Goal: Task Accomplishment & Management: Complete application form

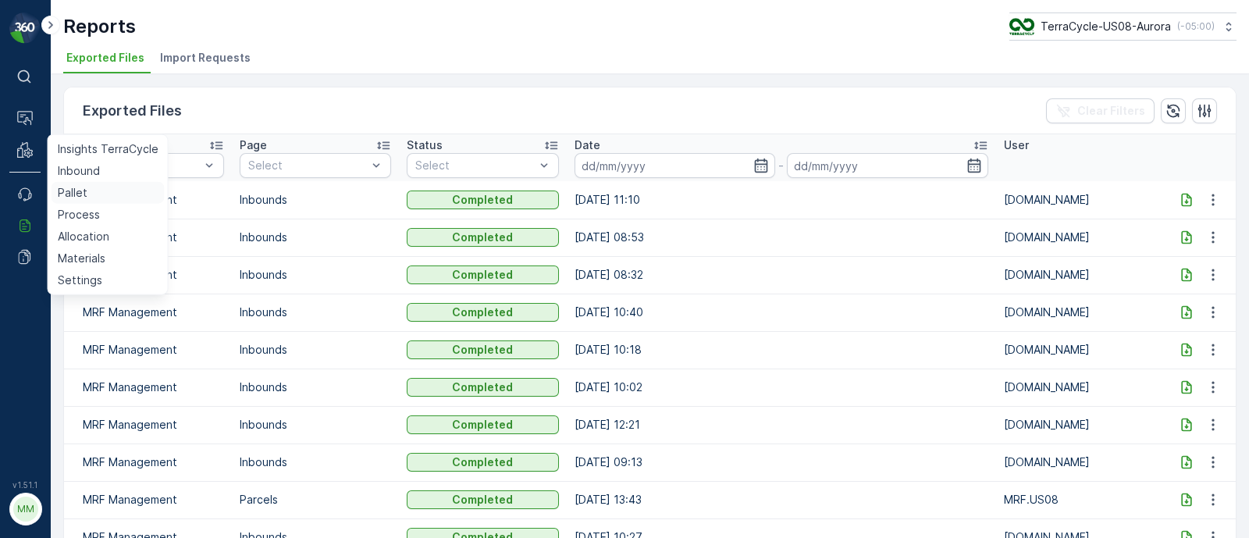
click at [66, 191] on p "Pallet" at bounding box center [73, 193] width 30 height 16
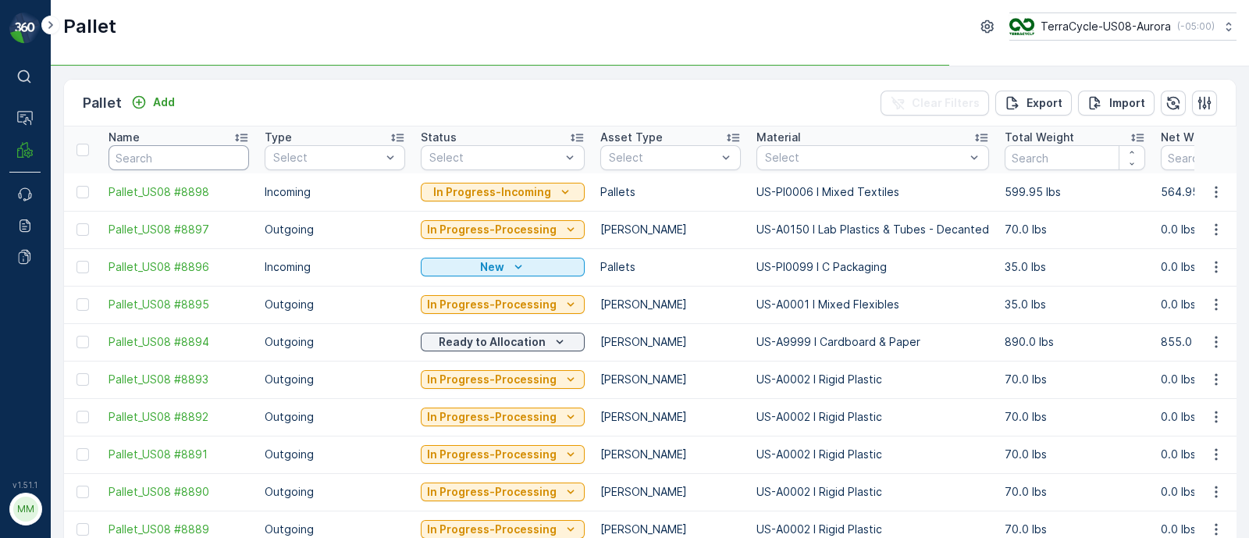
click at [140, 159] on input "text" at bounding box center [178, 157] width 140 height 25
type input "totes"
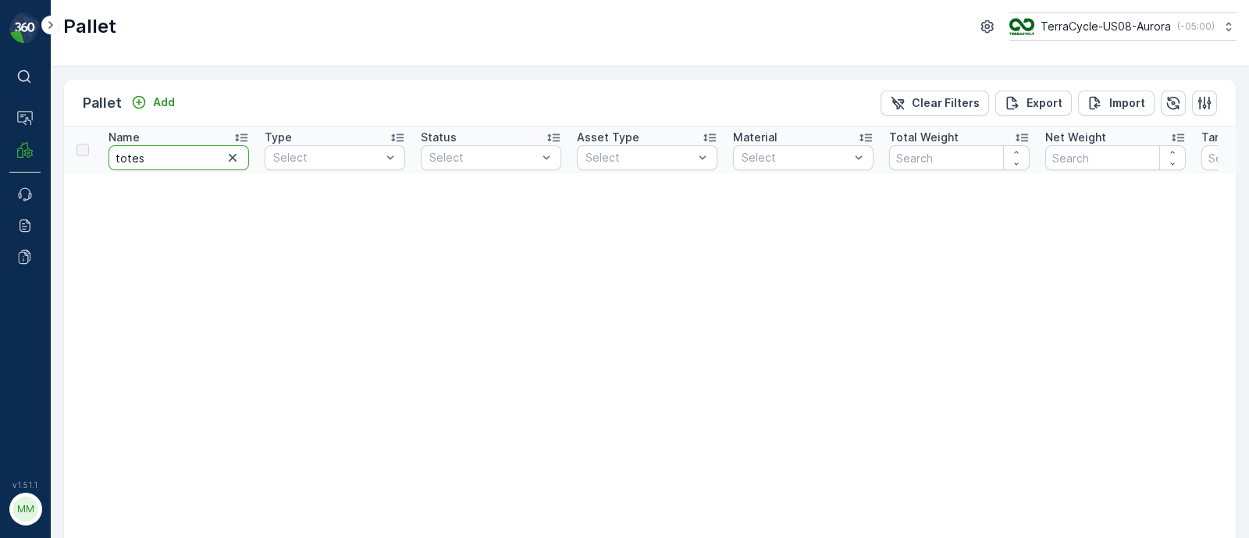
drag, startPoint x: 132, startPoint y: 155, endPoint x: 94, endPoint y: 155, distance: 38.2
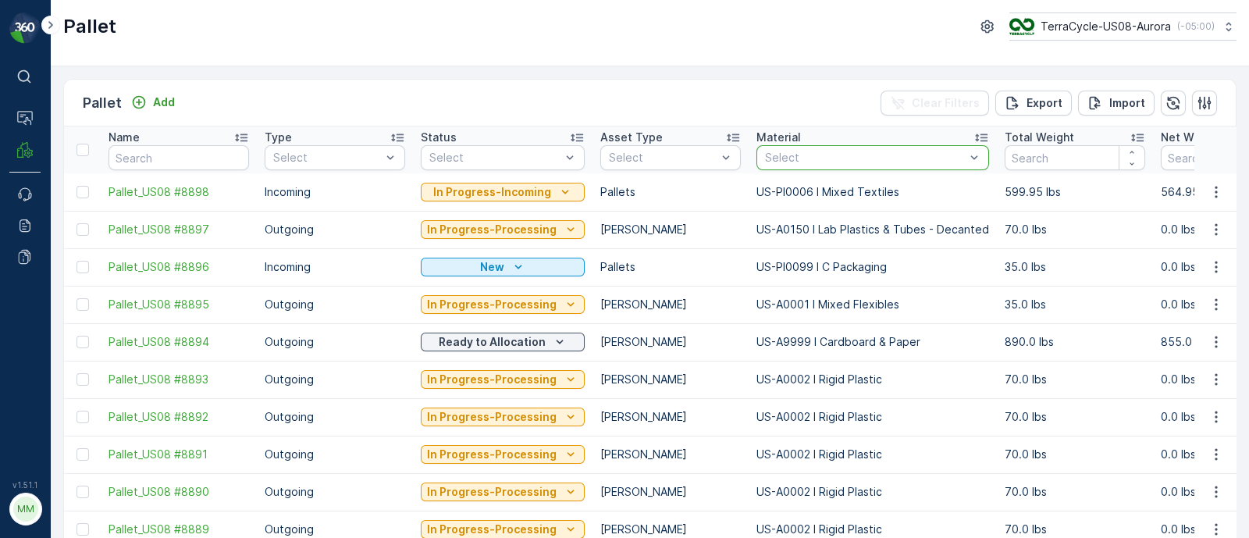
click at [769, 153] on div at bounding box center [864, 157] width 203 height 12
paste input "PI0483"
type input "PI0483"
click at [849, 201] on div "US-PI0483 I Empty IBC Totes" at bounding box center [872, 194] width 233 height 28
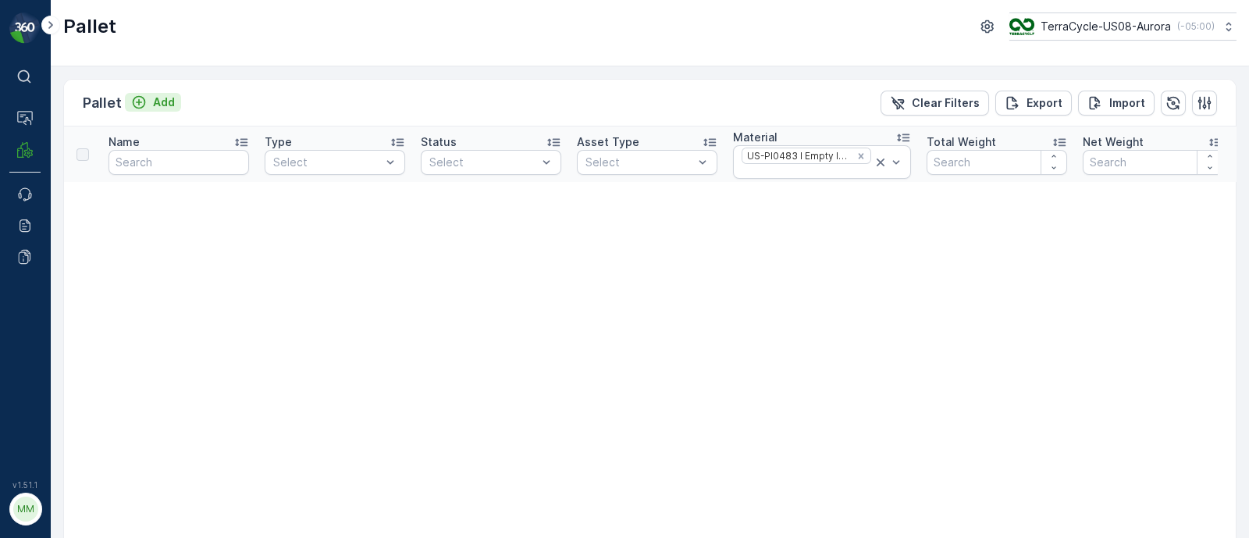
click at [156, 95] on p "Add" at bounding box center [164, 102] width 22 height 16
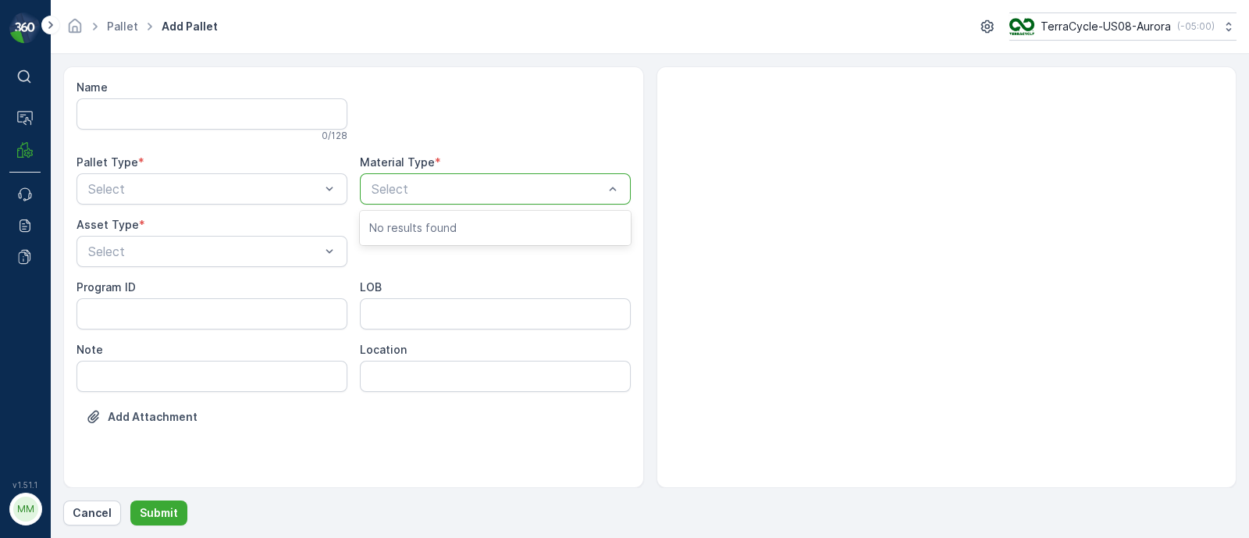
type input "PI0483"
click at [429, 187] on div at bounding box center [487, 189] width 235 height 14
type input "483"
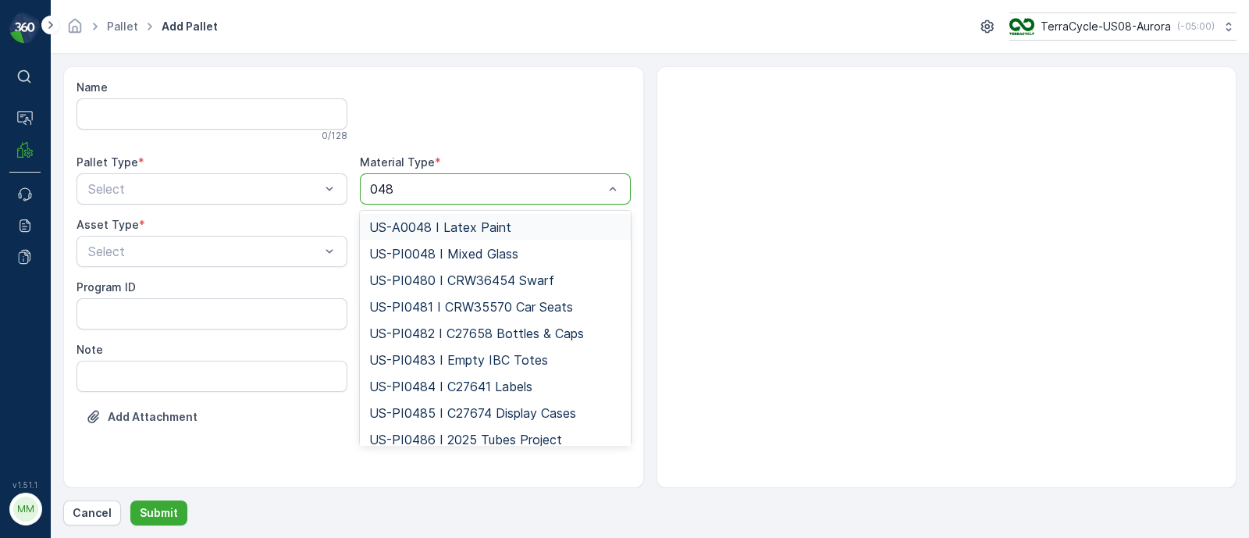
type input "0483"
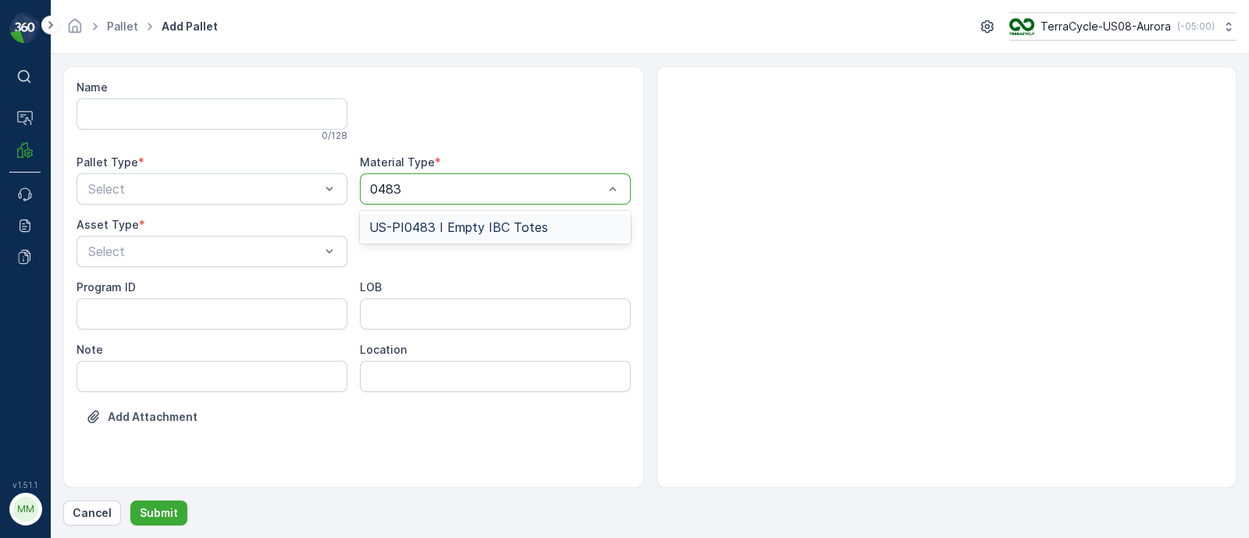
click at [443, 224] on span "US-PI0483 I Empty IBC Totes" at bounding box center [458, 227] width 179 height 14
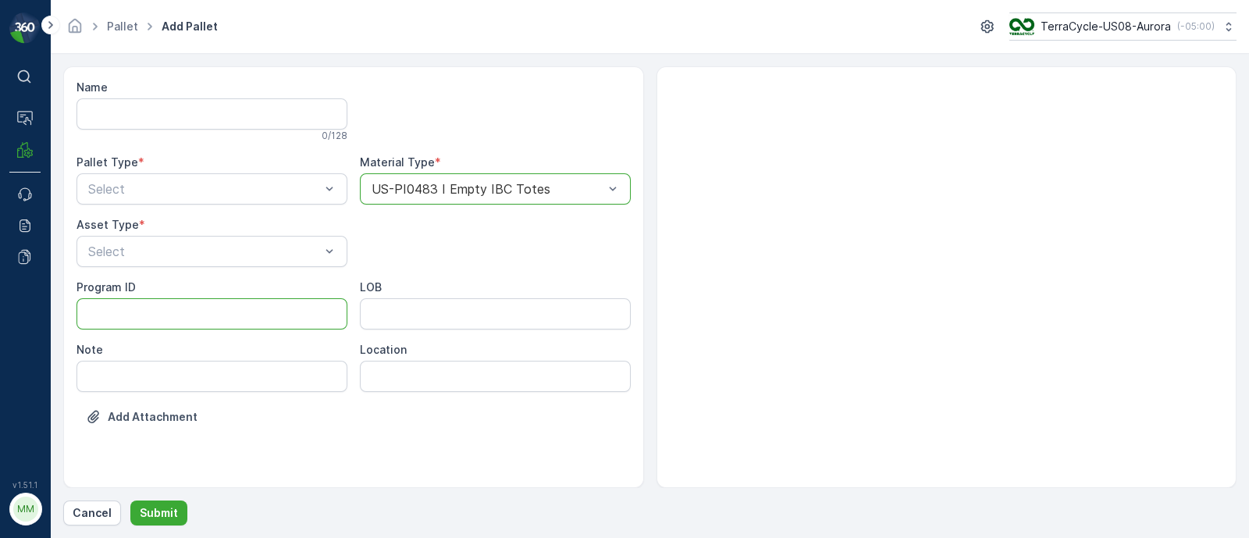
click at [247, 317] on ID "Program ID" at bounding box center [211, 313] width 271 height 31
type ID "?"
click at [531, 315] on input "LOB" at bounding box center [495, 313] width 271 height 31
click at [140, 107] on input "Name" at bounding box center [211, 113] width 271 height 31
type input "T"
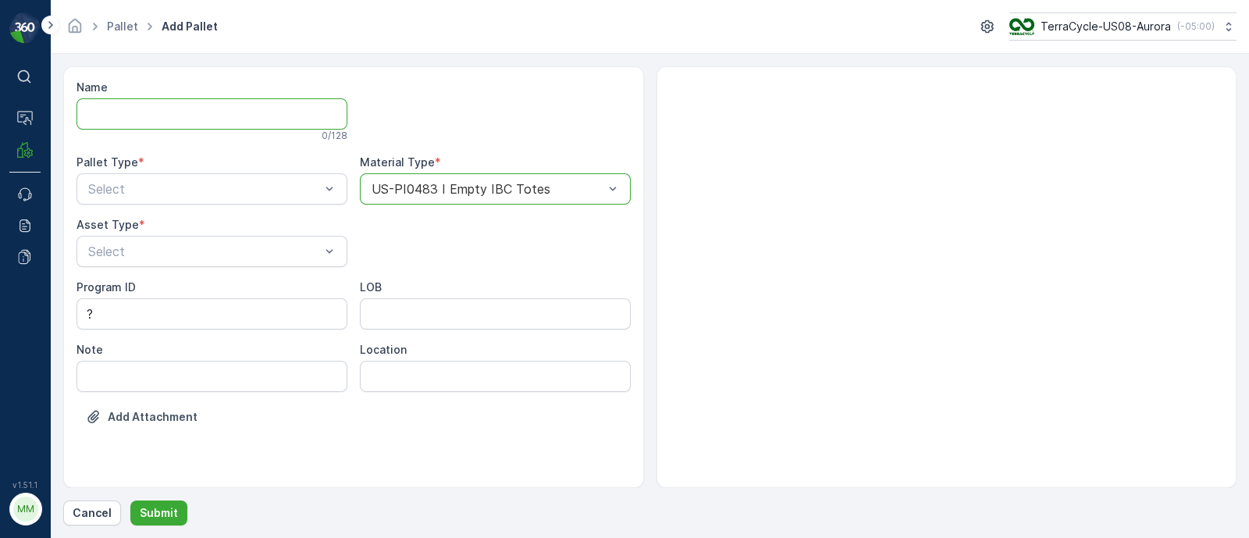
click at [188, 116] on input "Name" at bounding box center [211, 113] width 271 height 31
click at [86, 115] on input "IBC Totes," at bounding box center [211, 113] width 271 height 31
click at [212, 119] on input "[DATE], IBC Totes," at bounding box center [211, 113] width 271 height 31
type input "[DATE], IBC Totes, #1"
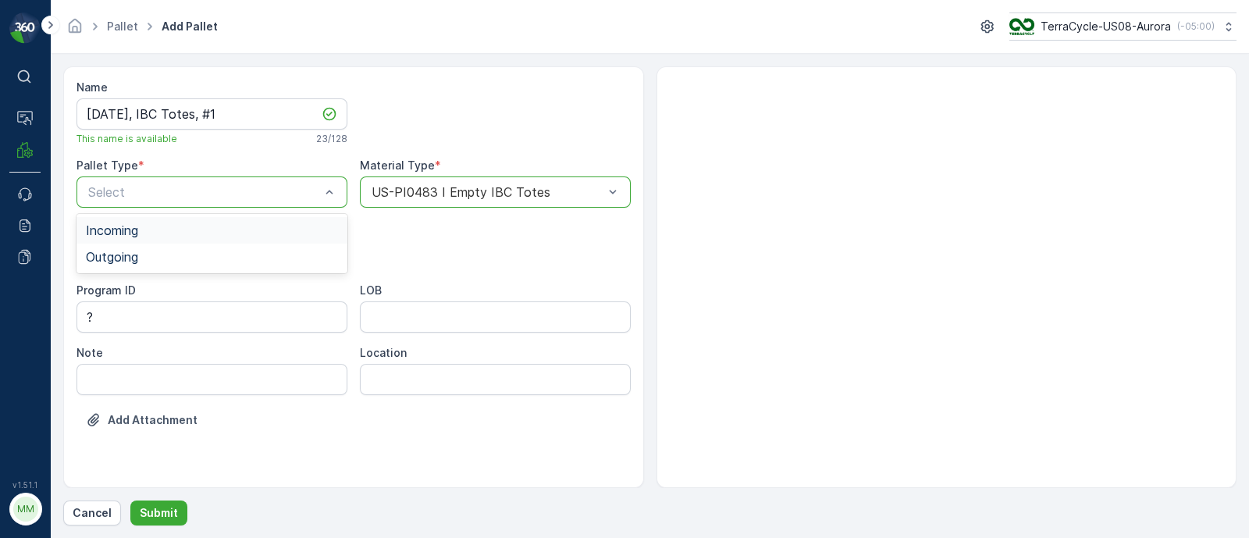
click at [129, 229] on span "Incoming" at bounding box center [112, 230] width 52 height 14
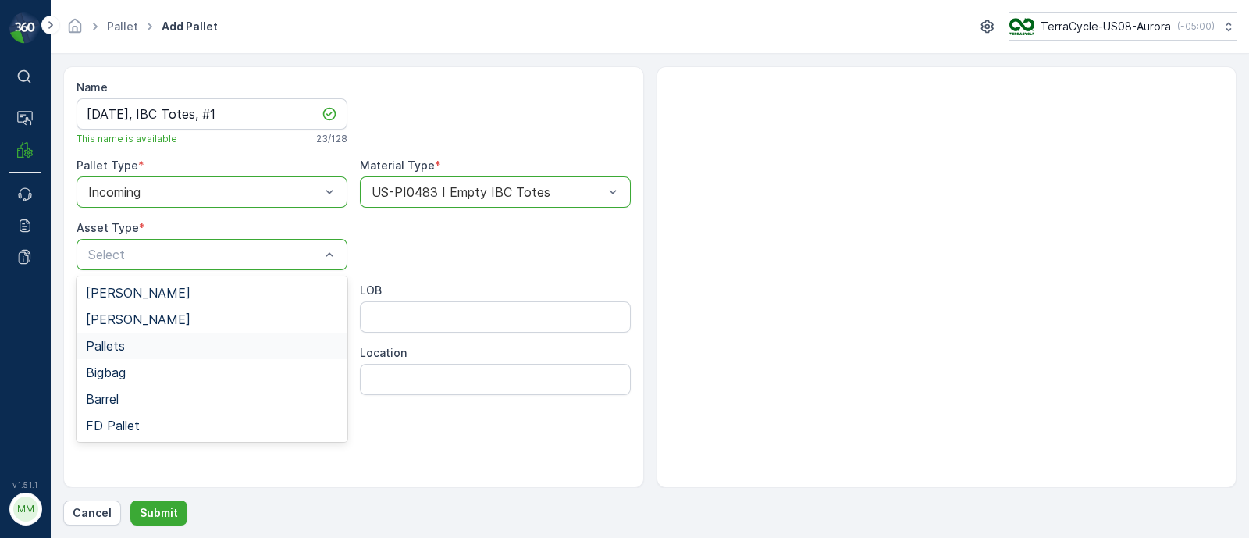
click at [123, 342] on span "Pallets" at bounding box center [105, 346] width 39 height 14
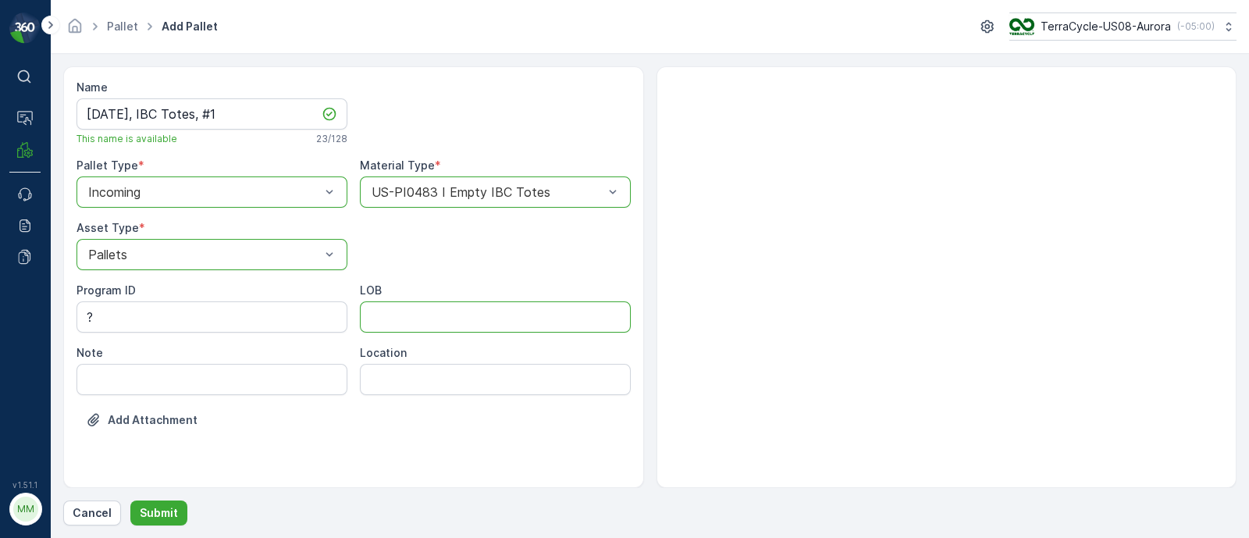
click at [422, 315] on input "LOB" at bounding box center [495, 316] width 271 height 31
type input "MAT"
click at [156, 513] on p "Submit" at bounding box center [159, 513] width 38 height 16
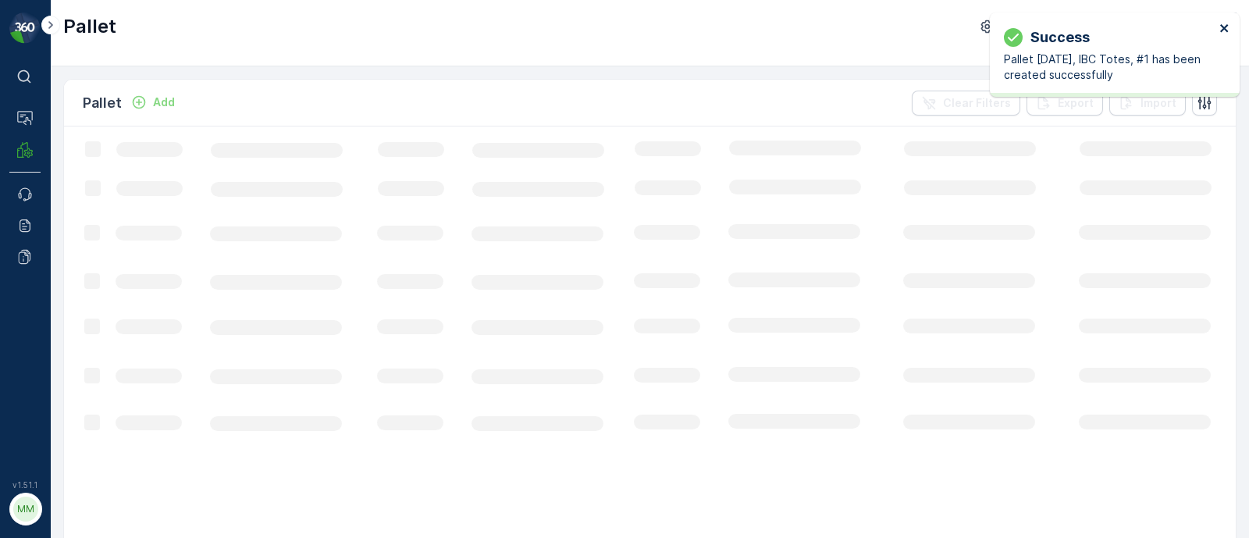
click at [1226, 29] on icon "close" at bounding box center [1224, 28] width 11 height 12
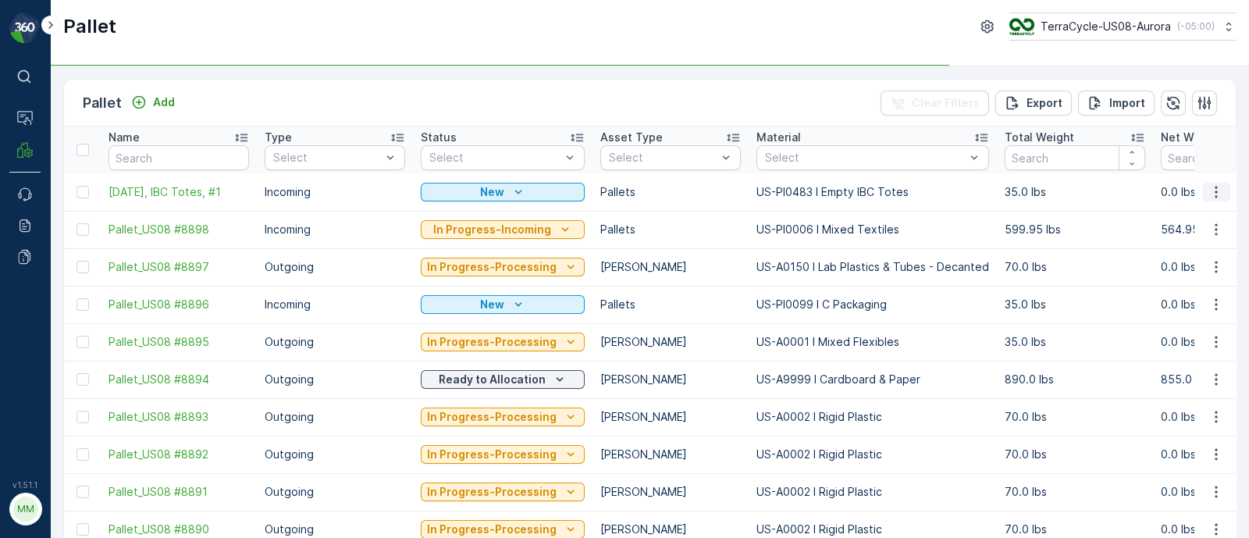
click at [1216, 191] on icon "button" at bounding box center [1216, 192] width 16 height 16
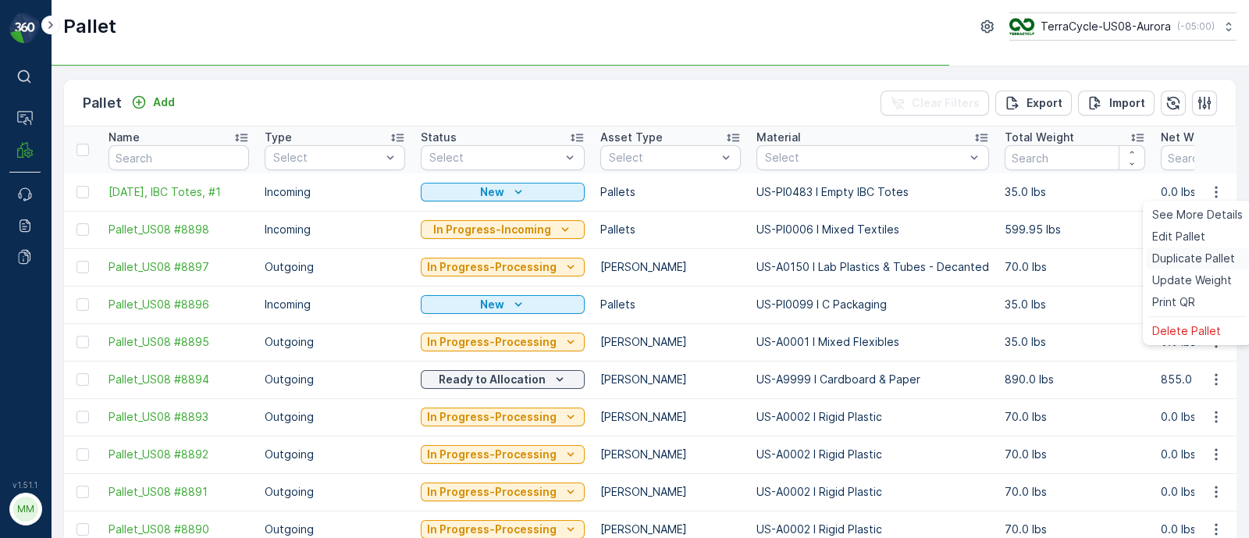
click at [1179, 258] on span "Duplicate Pallet" at bounding box center [1193, 259] width 83 height 16
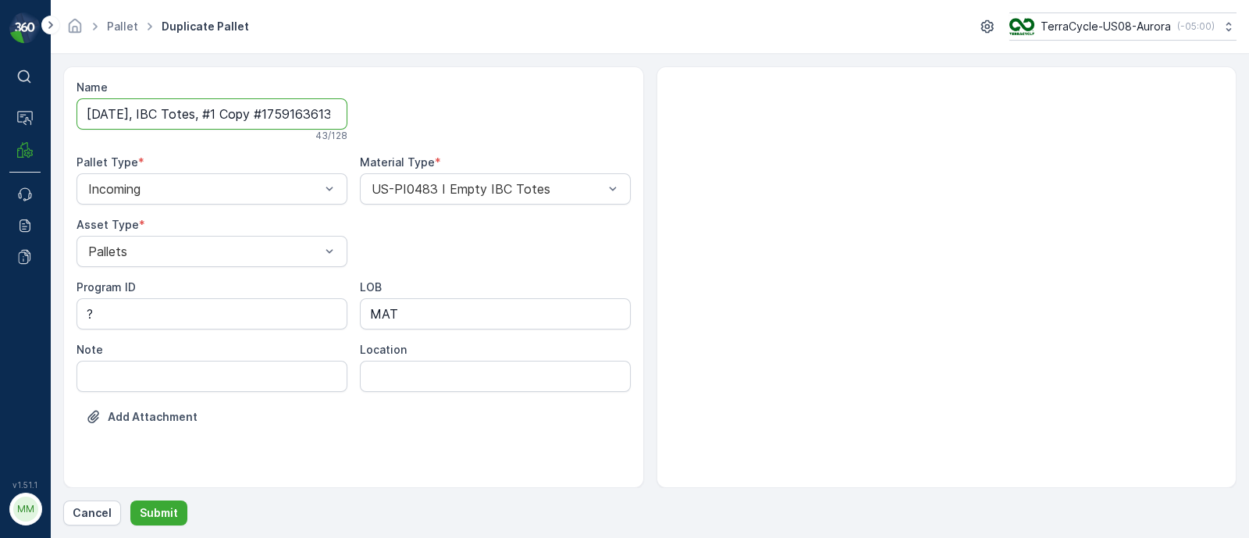
scroll to position [0, 32]
drag, startPoint x: 218, startPoint y: 107, endPoint x: 546, endPoint y: 110, distance: 328.6
click at [546, 110] on div "Name [DATE], IBC Totes, #1 Copy #1759163613670 43 / 128 Pallet Type * Incoming …" at bounding box center [353, 264] width 554 height 368
type input "[DATE], IBC Totes, #2"
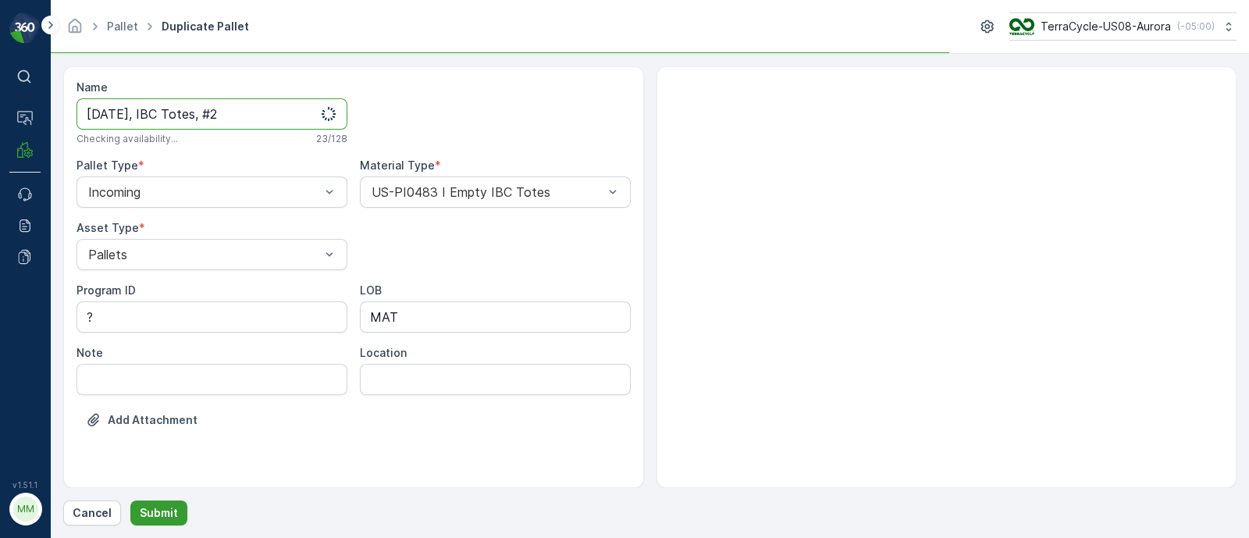
click at [151, 514] on p "Submit" at bounding box center [159, 513] width 38 height 16
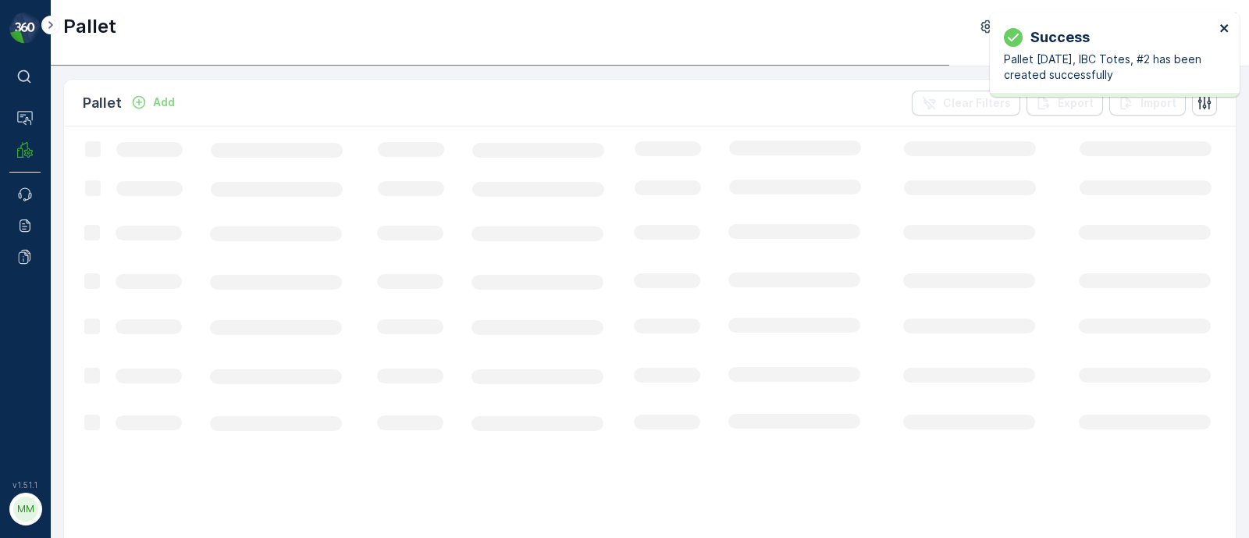
click at [1220, 27] on icon "close" at bounding box center [1224, 28] width 11 height 12
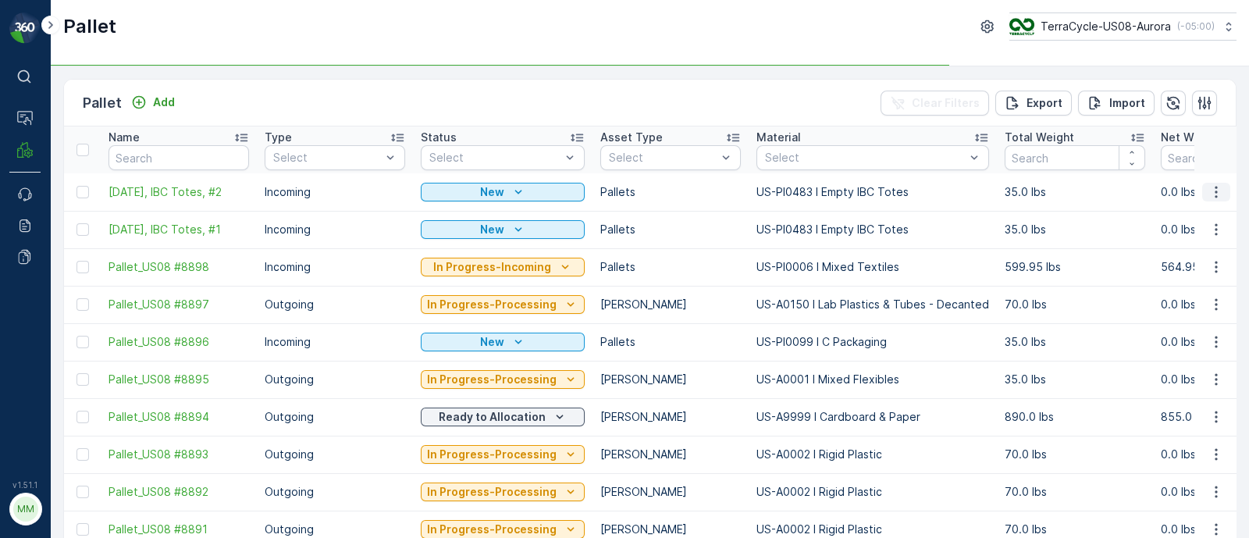
click at [1215, 192] on icon "button" at bounding box center [1216, 192] width 2 height 12
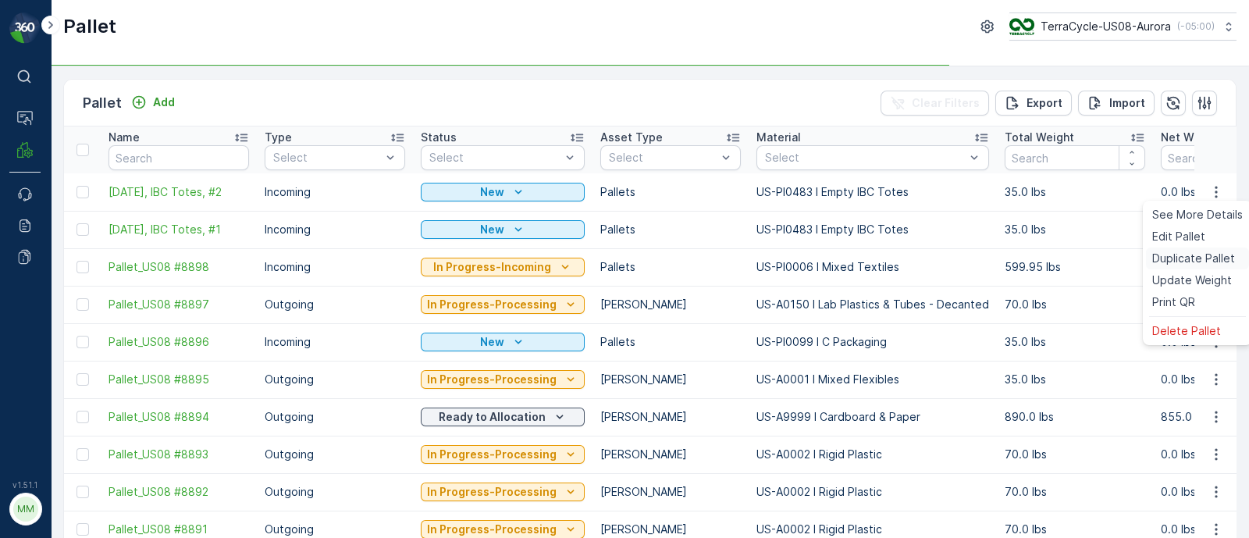
click at [1194, 258] on span "Duplicate Pallet" at bounding box center [1193, 259] width 83 height 16
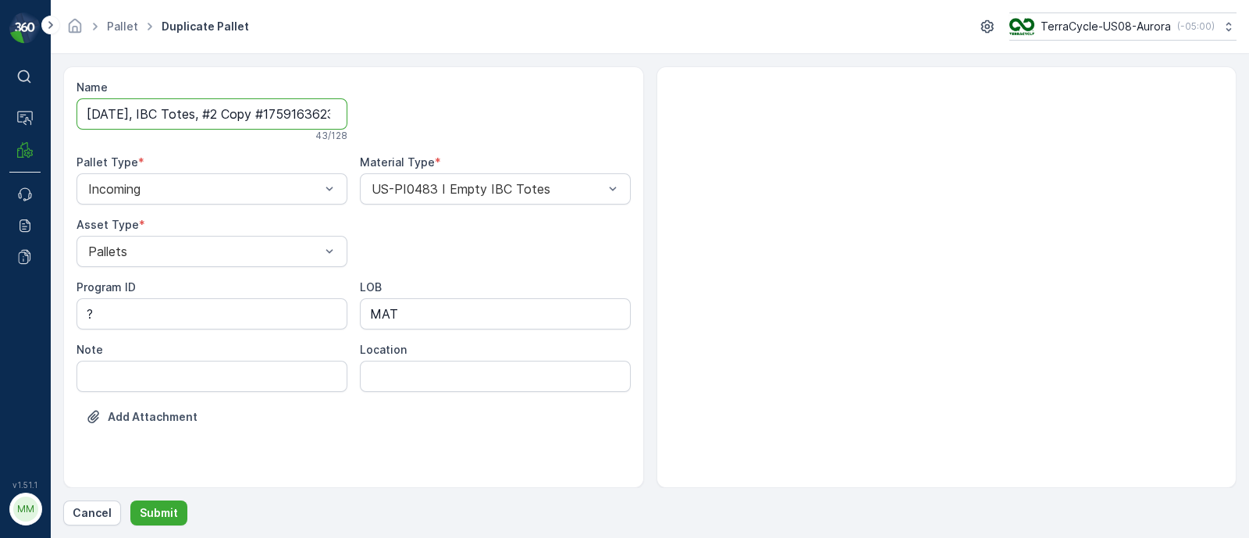
scroll to position [0, 37]
drag, startPoint x: 217, startPoint y: 107, endPoint x: 542, endPoint y: 101, distance: 324.7
click at [542, 101] on div "Name [DATE], IBC Totes, #2 Copy #1759163623005 43 / 128 Pallet Type * Incoming …" at bounding box center [353, 264] width 554 height 368
type input "[DATE], IBC Totes, #3"
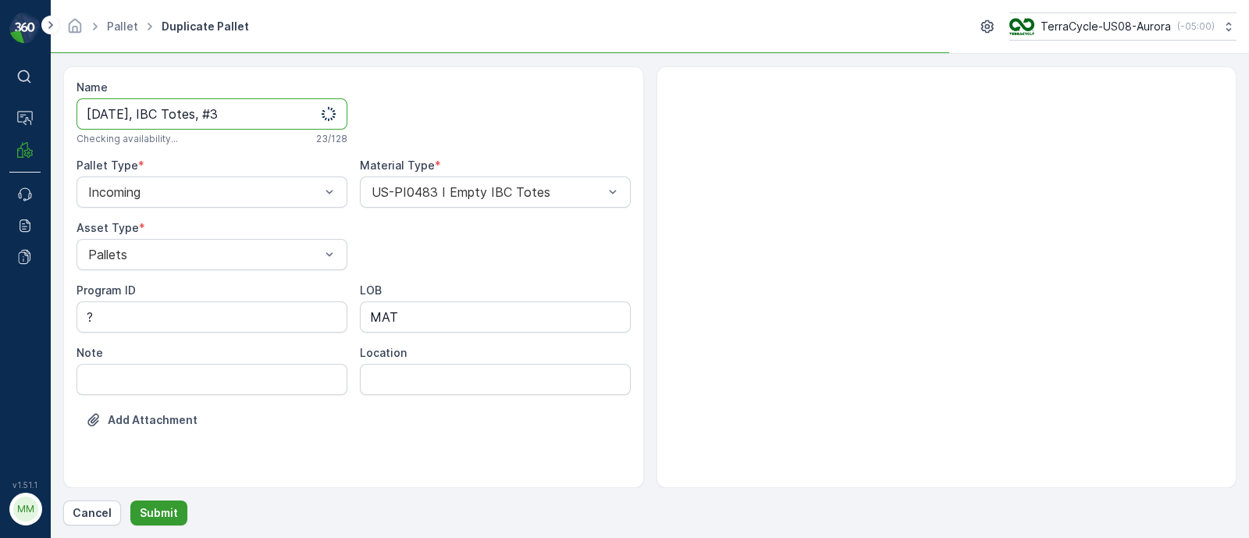
click at [171, 502] on button "Submit" at bounding box center [158, 512] width 57 height 25
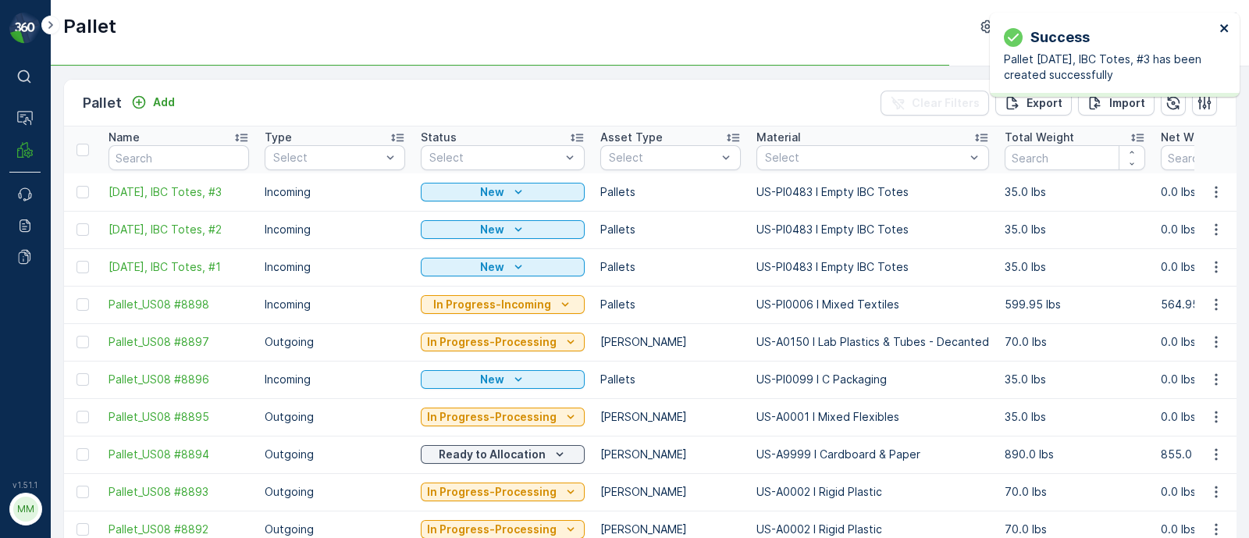
click at [1225, 25] on icon "close" at bounding box center [1224, 28] width 11 height 12
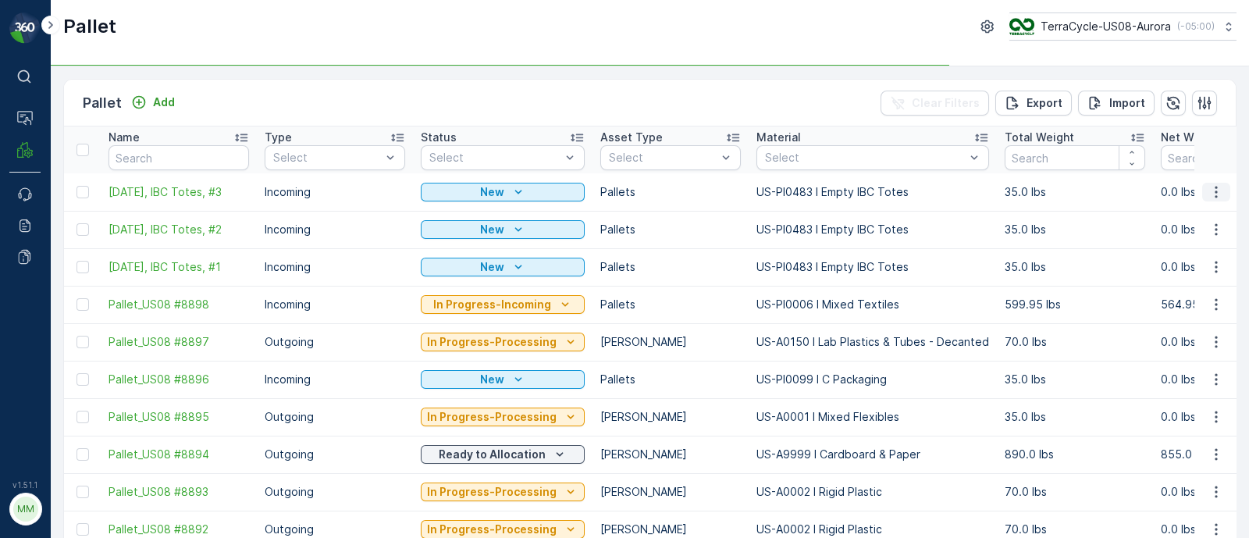
click at [1222, 193] on button "button" at bounding box center [1216, 192] width 28 height 19
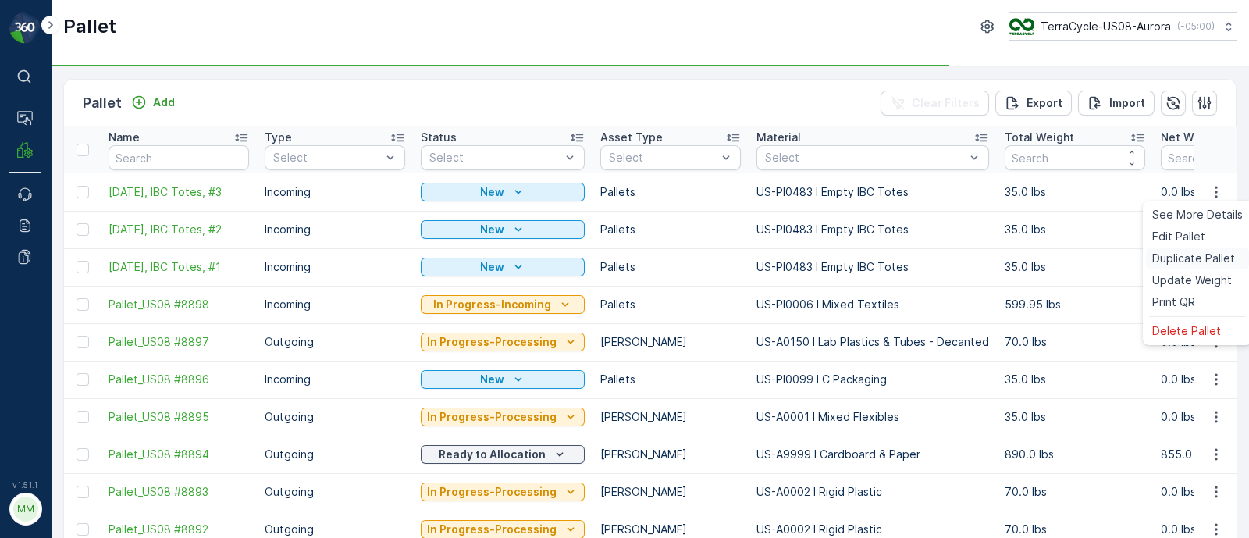
click at [1194, 251] on span "Duplicate Pallet" at bounding box center [1193, 259] width 83 height 16
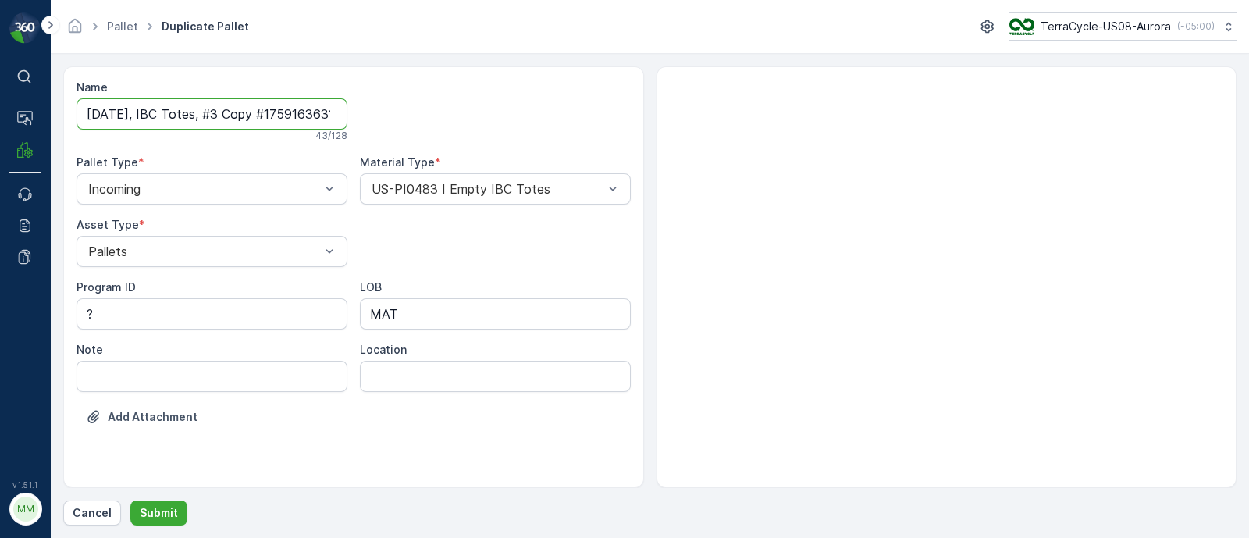
scroll to position [0, 35]
drag, startPoint x: 218, startPoint y: 113, endPoint x: 562, endPoint y: 97, distance: 344.6
click at [562, 97] on div "Name [DATE], IBC Totes, #3 Copy #1759163631654 43 / 128 Pallet Type * Incoming …" at bounding box center [353, 264] width 554 height 368
type input "[DATE], IBC Totes, #4"
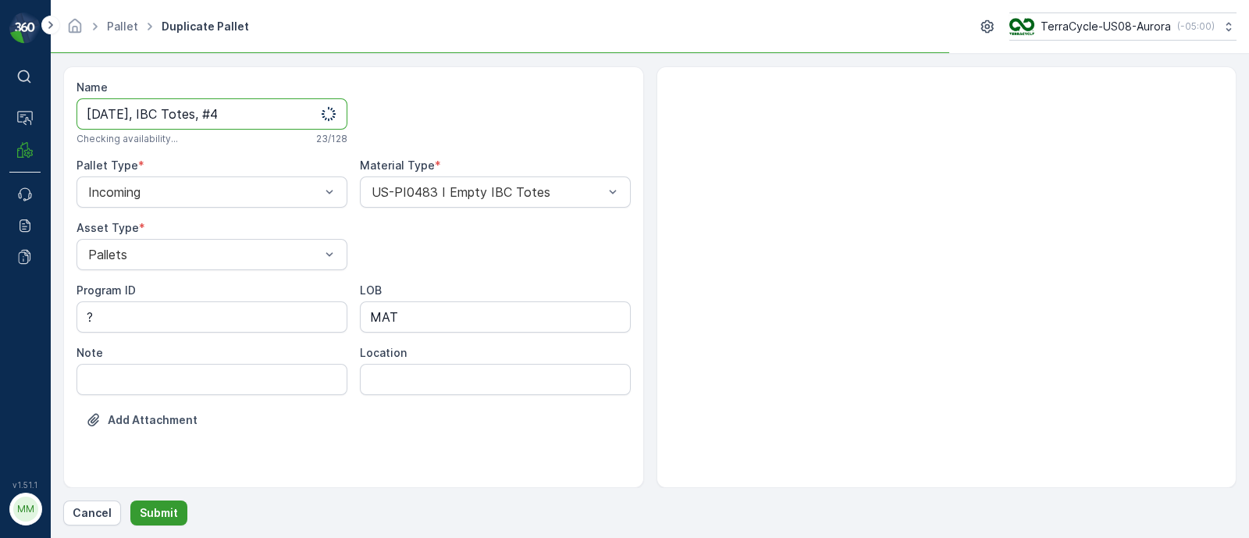
click at [164, 521] on p "Submit" at bounding box center [159, 513] width 38 height 16
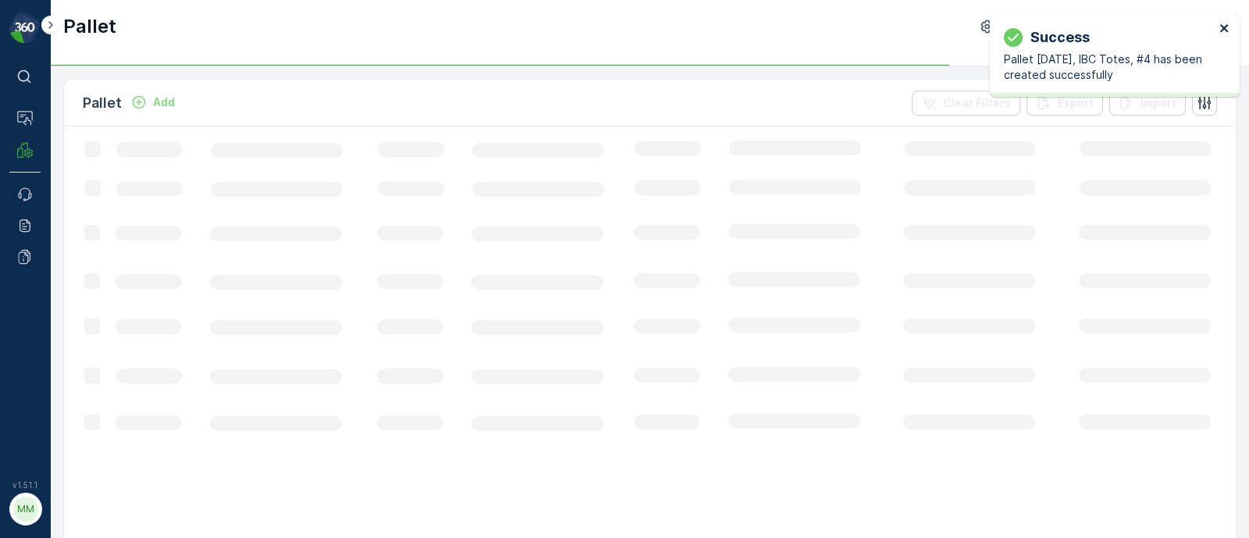
click at [1225, 24] on icon "close" at bounding box center [1224, 28] width 11 height 12
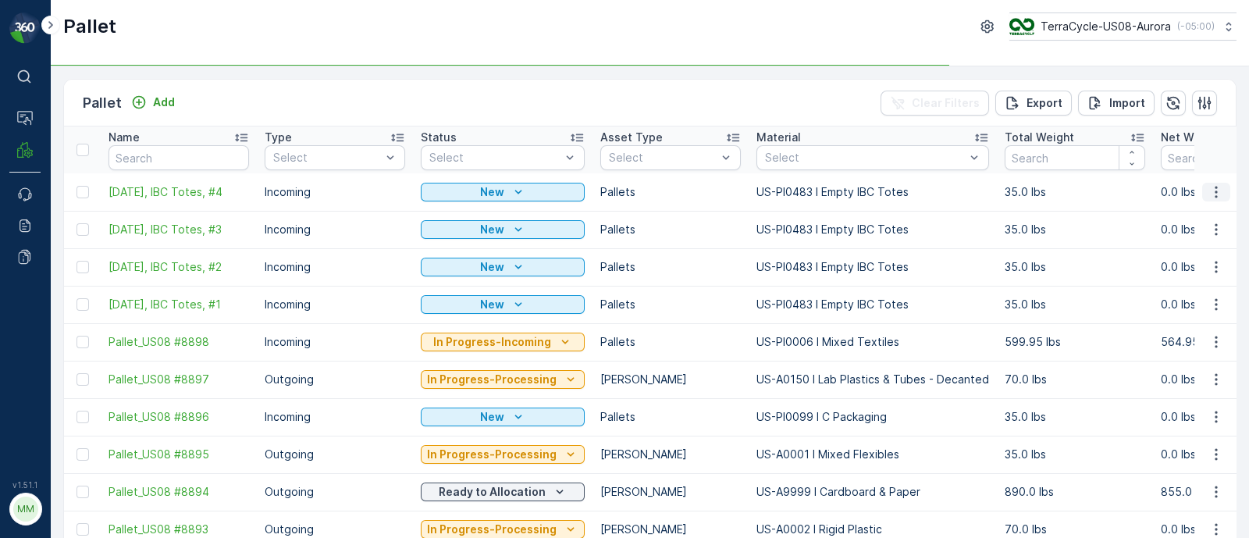
click at [1217, 192] on icon "button" at bounding box center [1216, 192] width 16 height 16
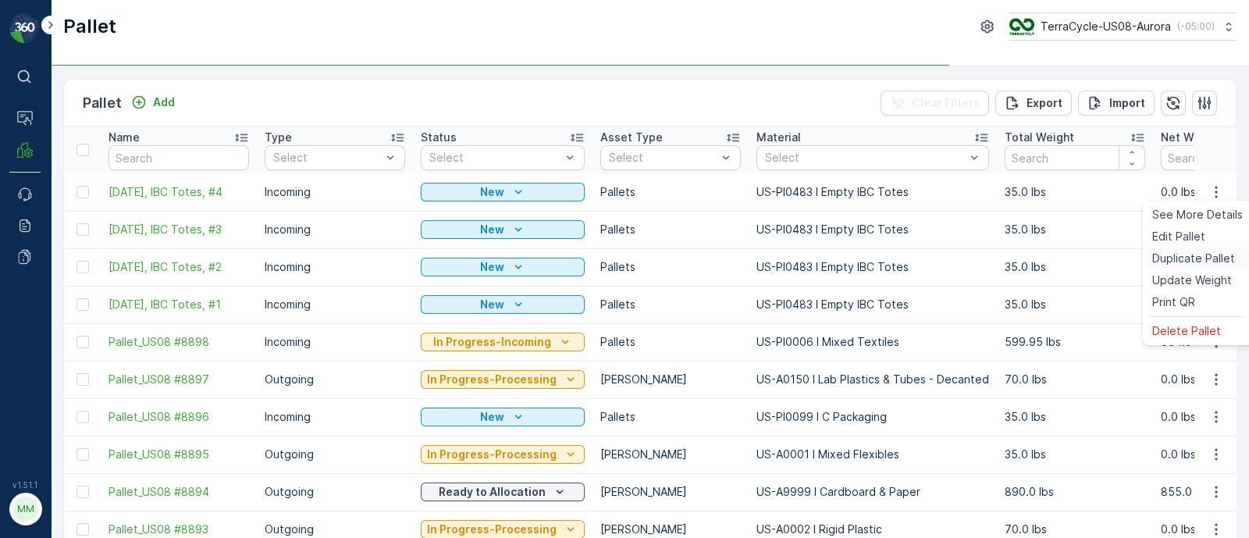
click at [1190, 256] on span "Duplicate Pallet" at bounding box center [1193, 259] width 83 height 16
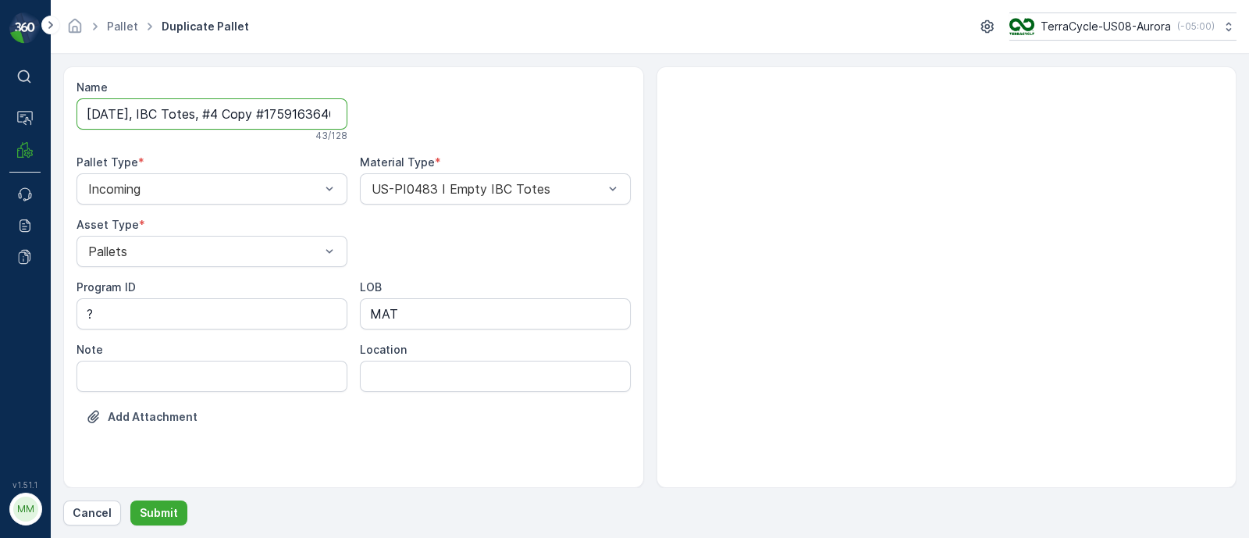
scroll to position [0, 35]
drag, startPoint x: 218, startPoint y: 112, endPoint x: 729, endPoint y: 111, distance: 511.3
click at [729, 111] on div "Name [DATE], IBC Totes, #4 Copy #1759163640185 43 / 128 Pallet Type * Incoming …" at bounding box center [649, 276] width 1173 height 421
type input "[DATE], IBC Totes, #5"
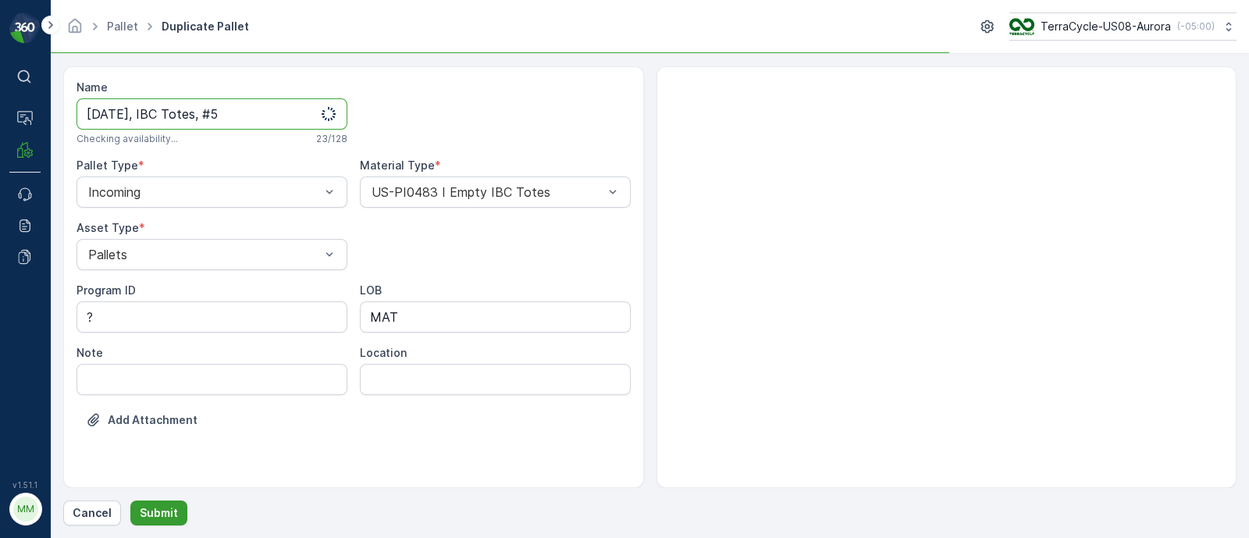
click at [158, 507] on p "Submit" at bounding box center [159, 513] width 38 height 16
